Goal: Task Accomplishment & Management: Complete application form

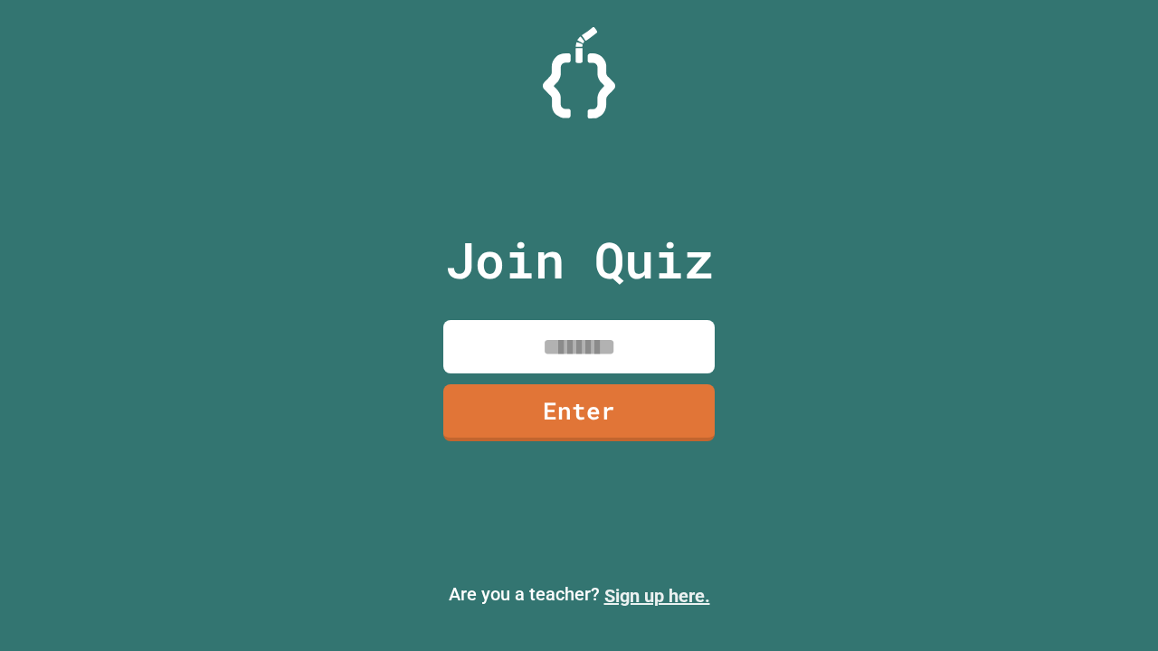
click at [657, 596] on link "Sign up here." at bounding box center [657, 596] width 106 height 22
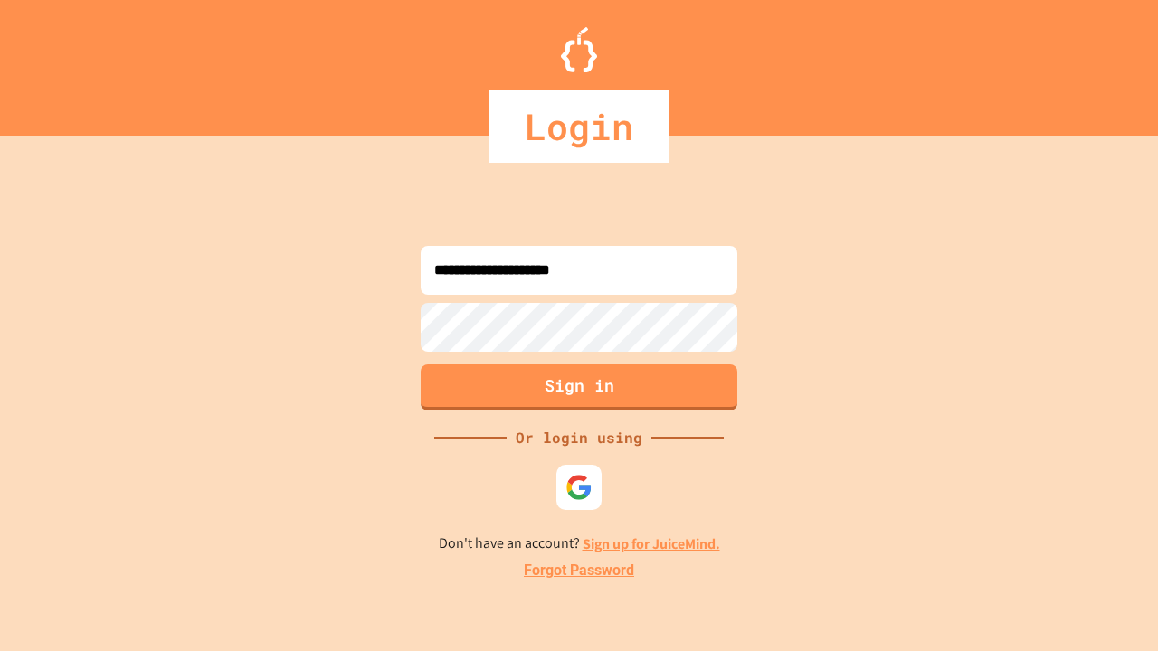
type input "**********"
